Goal: Check status

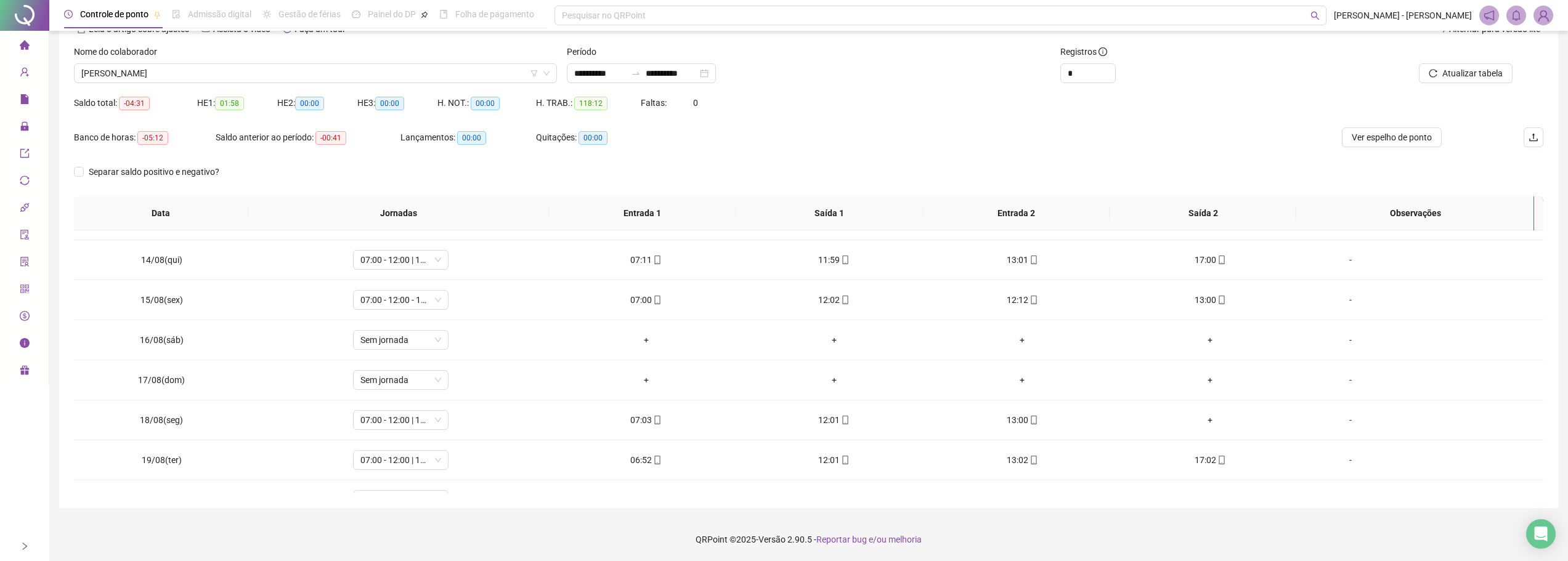
scroll to position [538, 0]
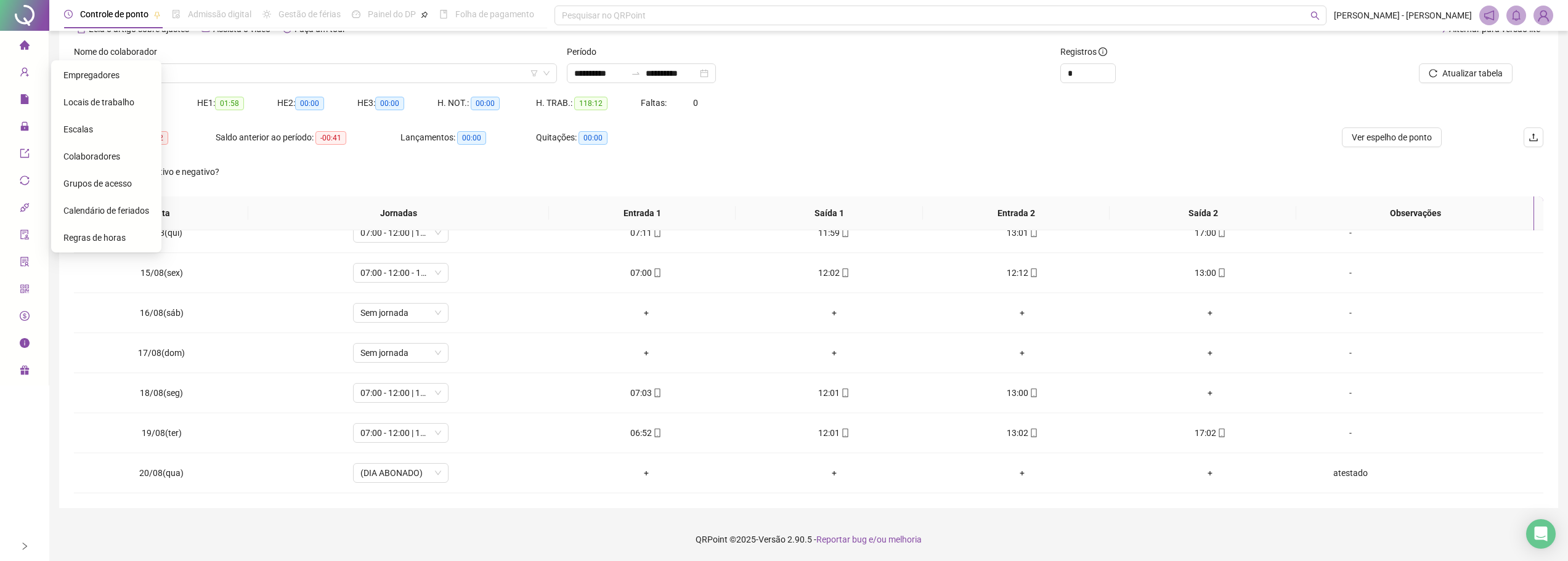
click at [22, 49] on icon "home" at bounding box center [24, 44] width 10 height 9
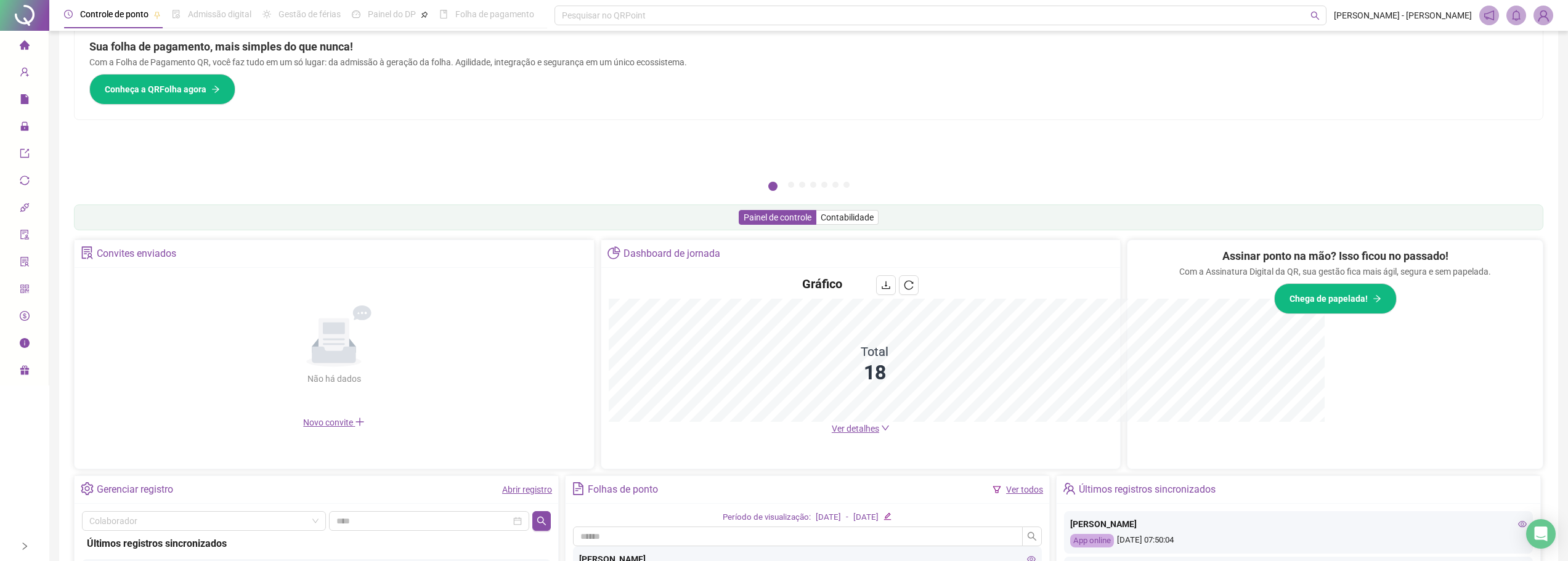
scroll to position [69, 0]
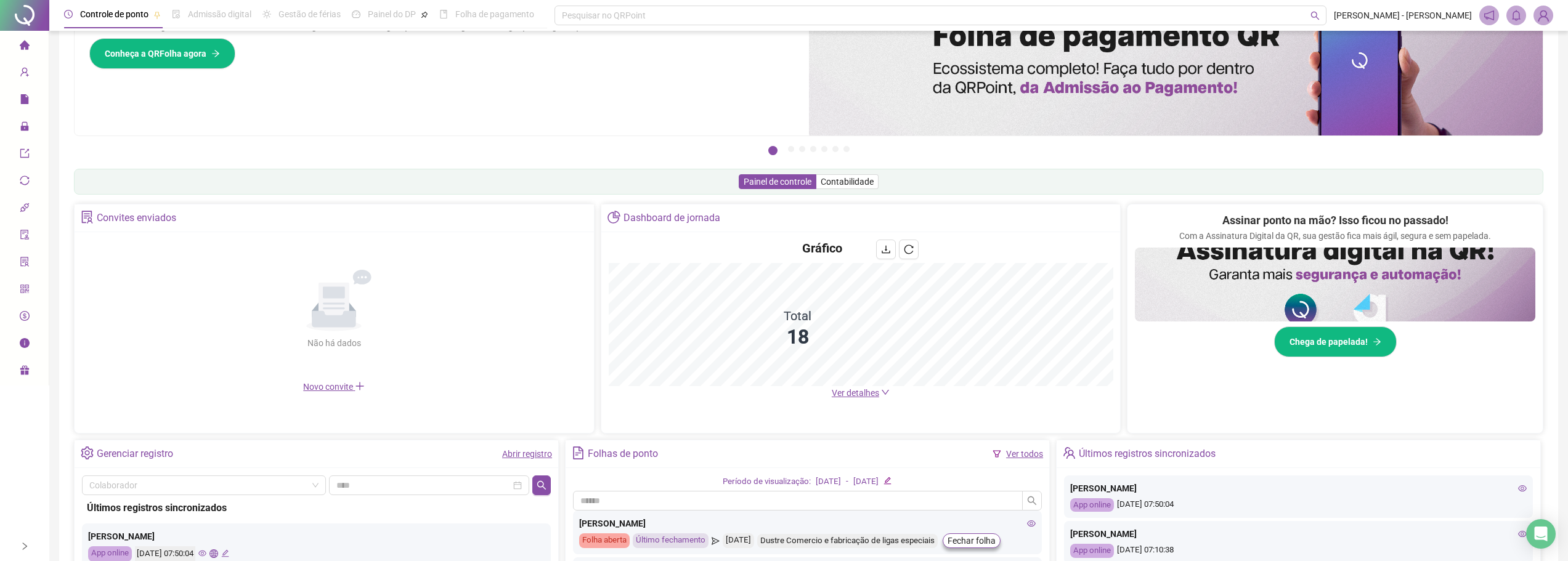
click at [871, 399] on span "Ver detalhes" at bounding box center [860, 393] width 58 height 14
click at [865, 392] on span "Ver detalhes" at bounding box center [855, 393] width 47 height 10
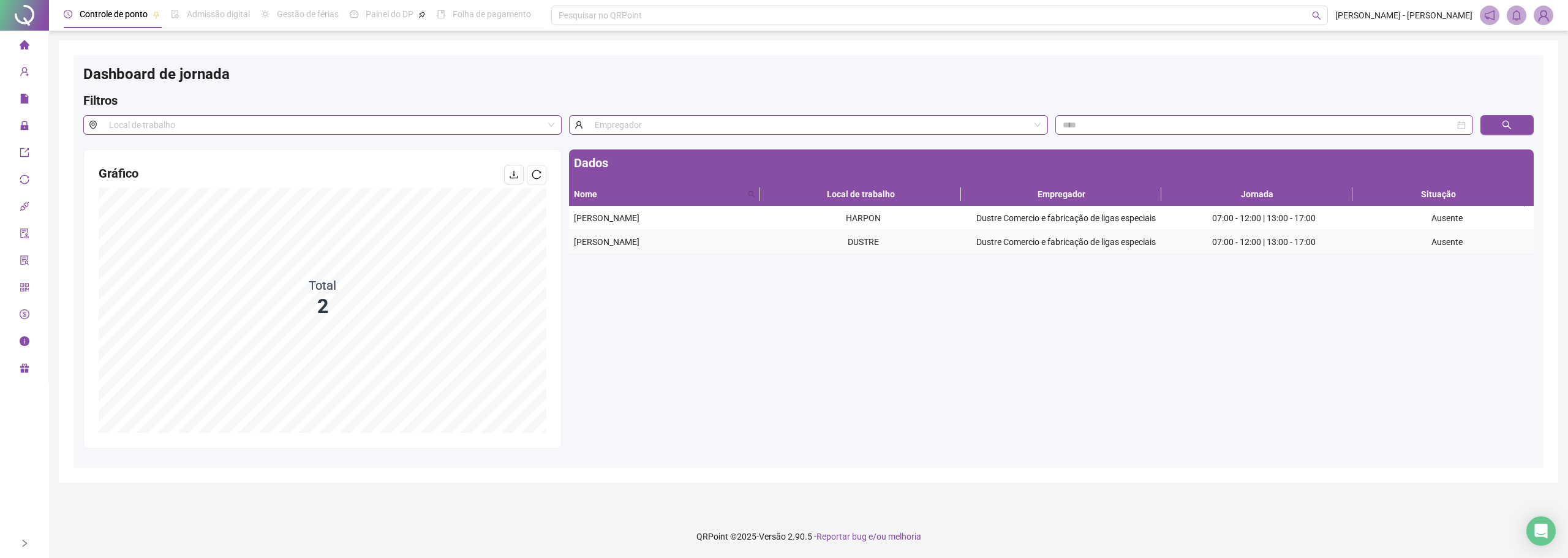
click at [1440, 237] on td "Ausente" at bounding box center [1447, 242] width 174 height 24
click at [24, 50] on span "home" at bounding box center [25, 46] width 10 height 25
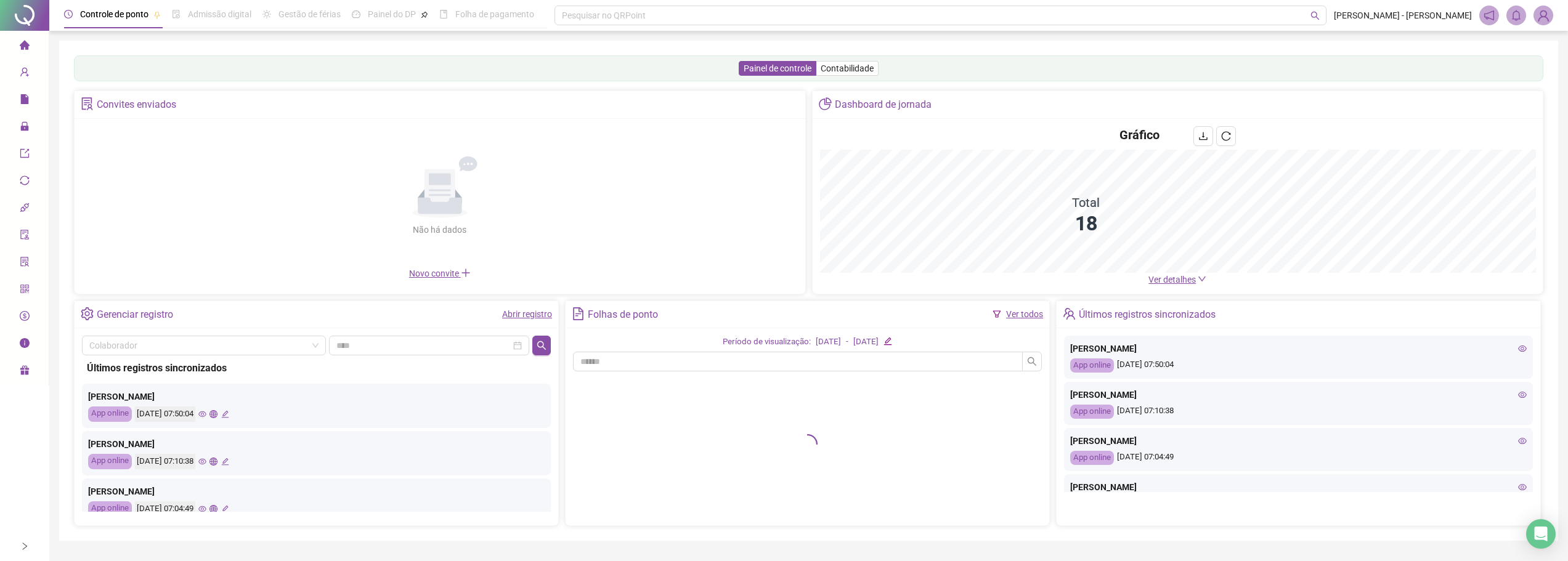
click at [28, 44] on icon "home" at bounding box center [24, 44] width 10 height 9
